Goal: Task Accomplishment & Management: Use online tool/utility

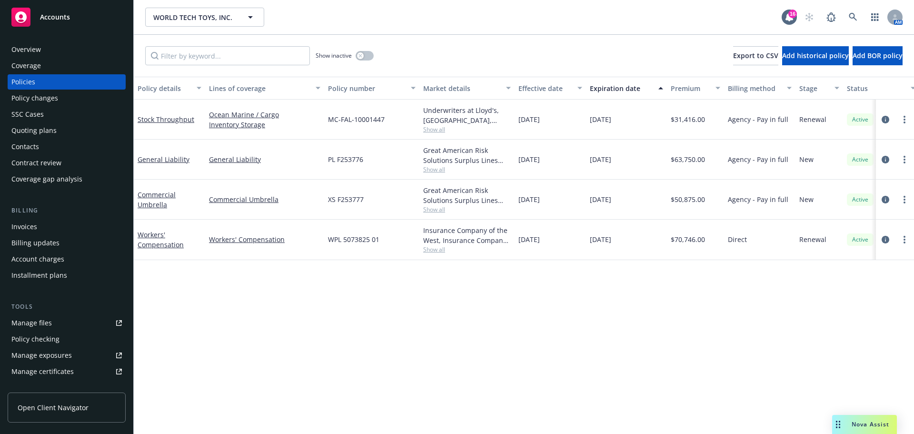
scroll to position [279, 0]
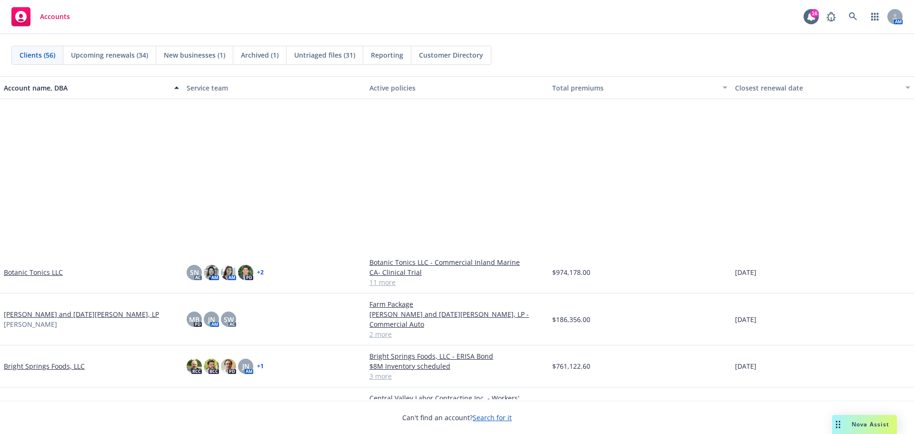
scroll to position [238, 0]
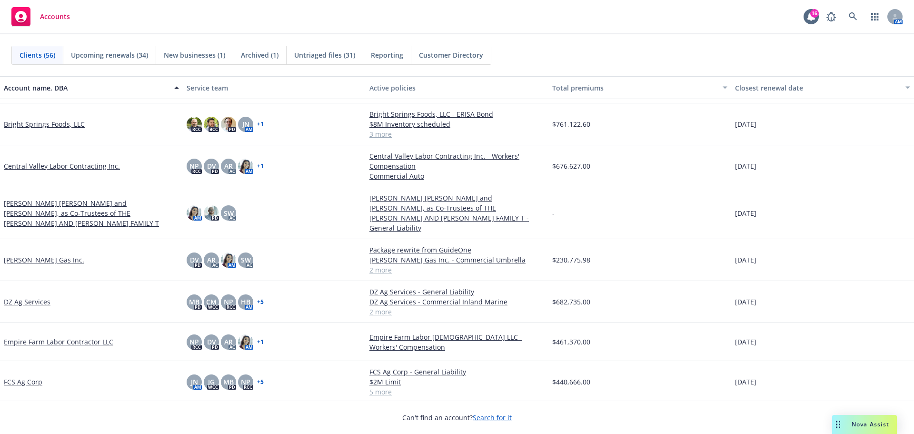
click at [50, 119] on link "Bright Springs Foods, LLC" at bounding box center [44, 124] width 81 height 10
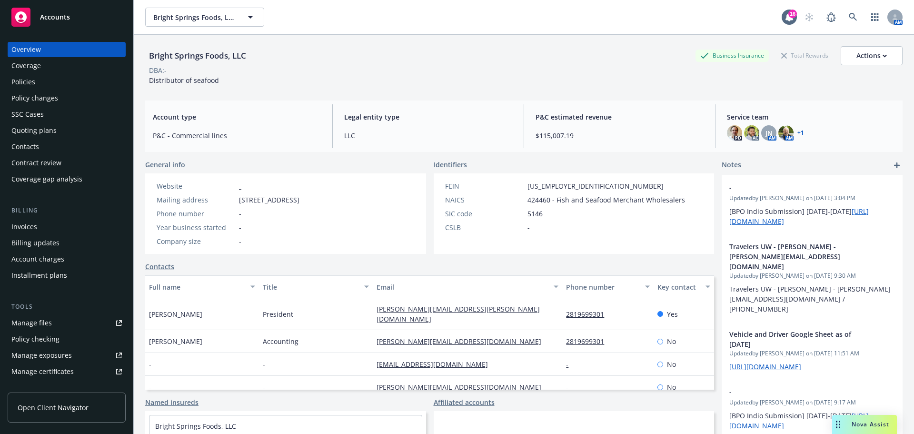
click at [59, 138] on div "Quoting plans" at bounding box center [66, 130] width 110 height 15
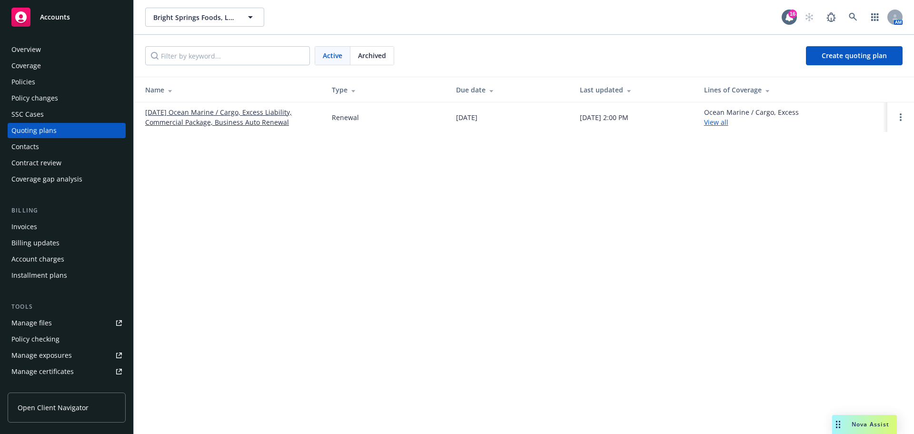
click at [218, 121] on link "[DATE] Ocean Marine / Cargo, Excess Liability, Commercial Package, Business Aut…" at bounding box center [230, 117] width 171 height 20
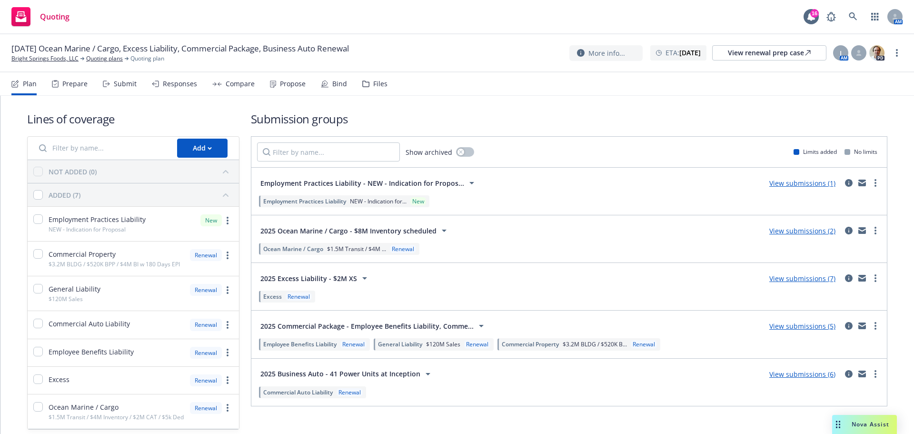
click at [388, 88] on div "Files" at bounding box center [380, 84] width 14 height 8
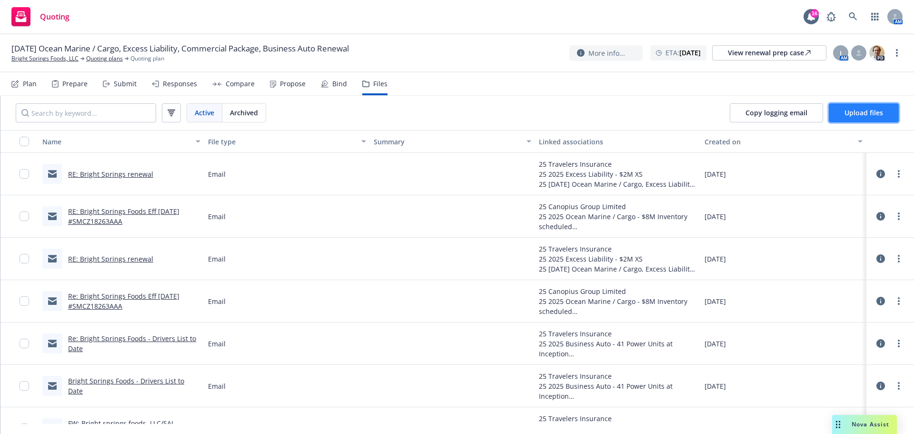
click at [857, 115] on button "Upload files" at bounding box center [864, 112] width 70 height 19
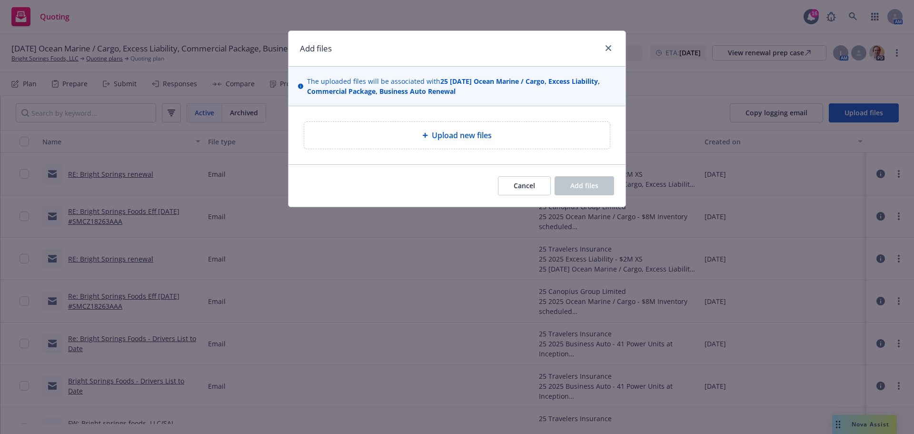
click at [384, 149] on div "Upload new files" at bounding box center [457, 135] width 306 height 27
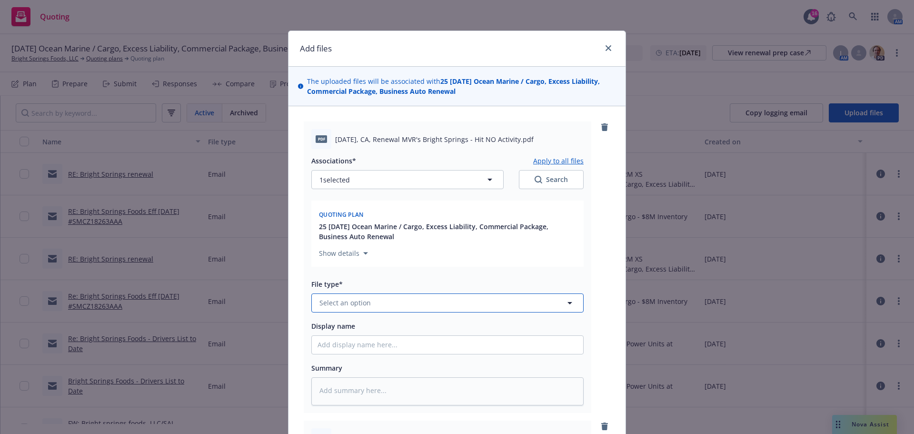
click at [356, 312] on button "Select an option" at bounding box center [447, 302] width 272 height 19
type input "mvr"
click at [334, 277] on span "Motor Vehicle Report (MVR)" at bounding box center [366, 272] width 90 height 10
type textarea "x"
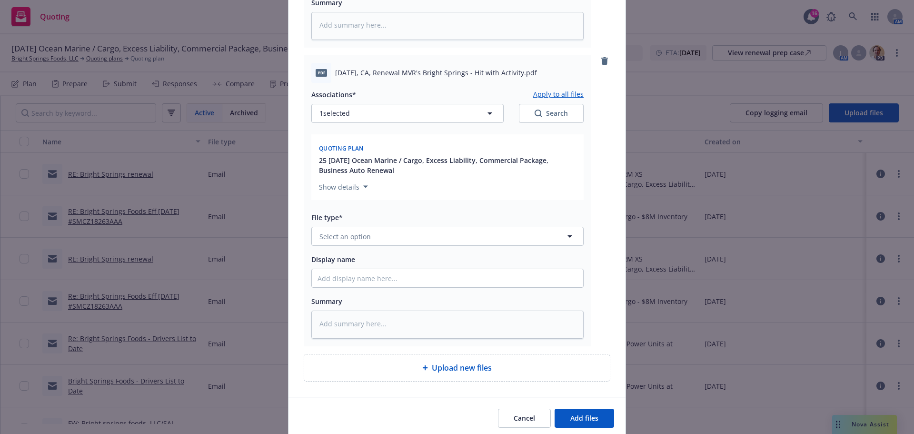
scroll to position [397, 0]
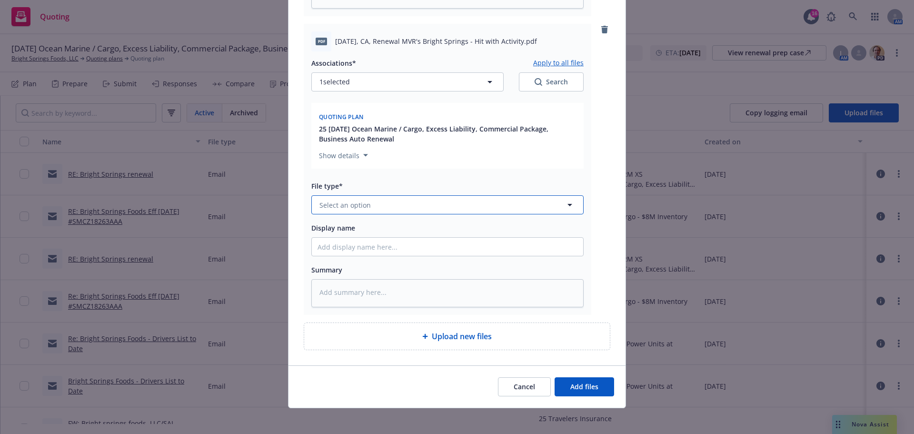
click at [359, 210] on span "Select an option" at bounding box center [345, 205] width 51 height 10
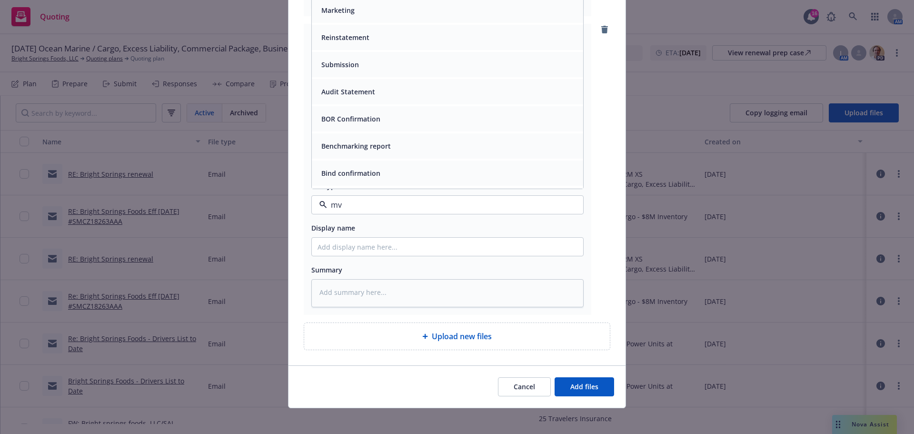
scroll to position [0, 0]
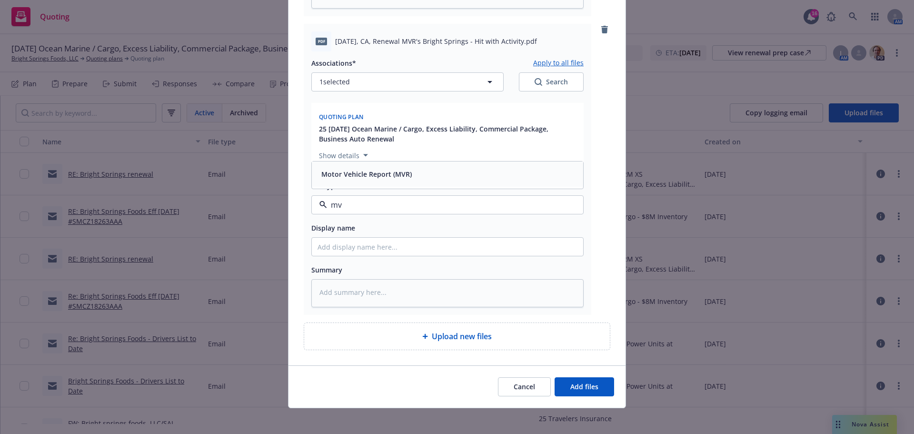
type input "mvr"
click at [324, 179] on span "Motor Vehicle Report (MVR)" at bounding box center [366, 174] width 90 height 10
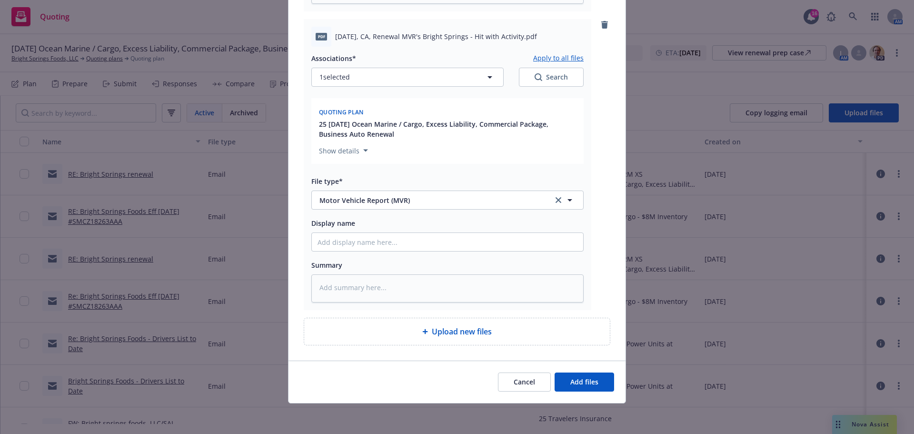
scroll to position [475, 0]
click at [583, 370] on div "Cancel Add files" at bounding box center [457, 382] width 337 height 42
click at [583, 372] on button "Add files" at bounding box center [585, 381] width 60 height 19
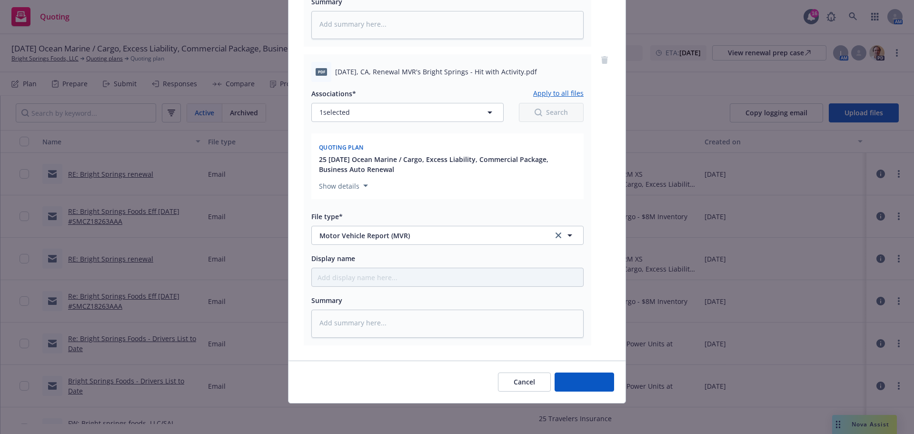
scroll to position [435, 0]
type textarea "x"
